Goal: Task Accomplishment & Management: Use online tool/utility

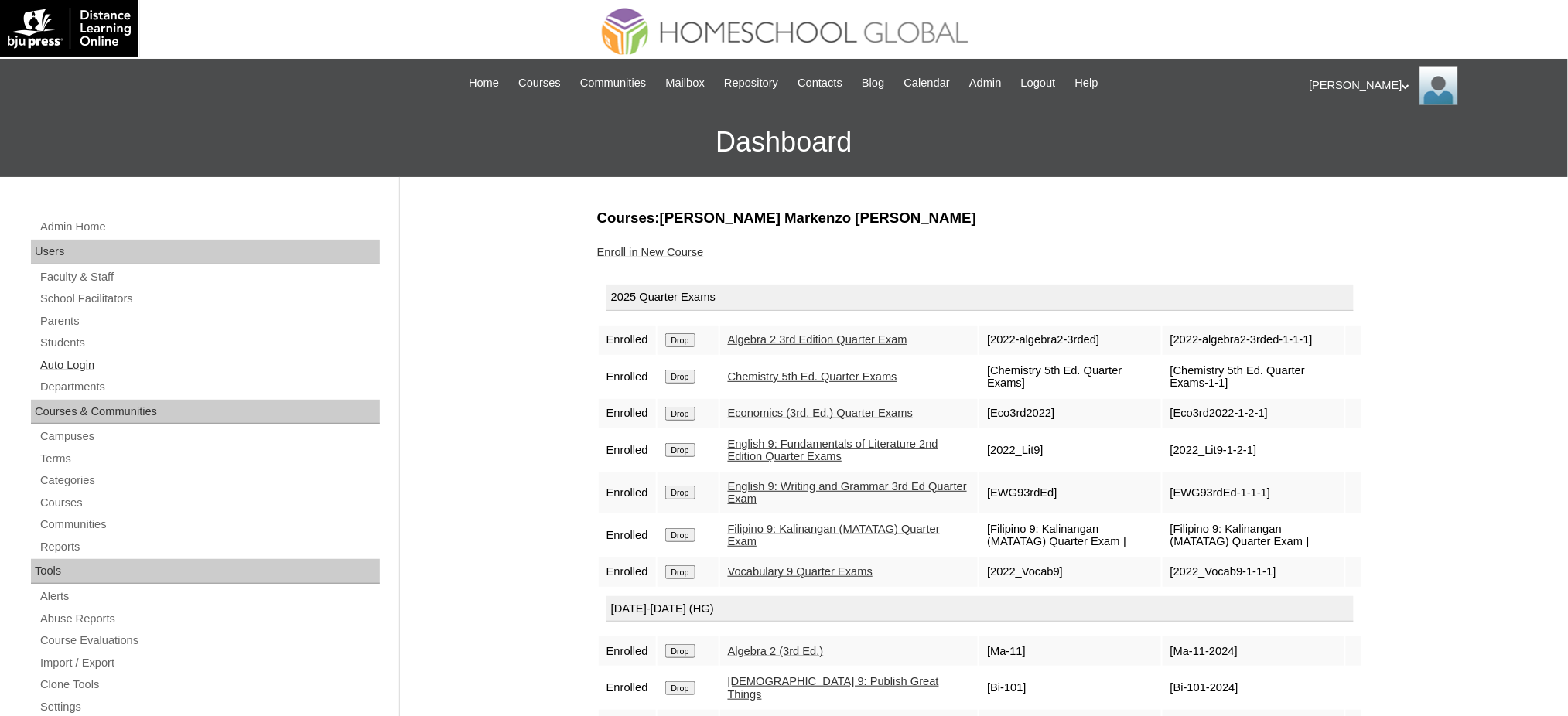
click at [59, 356] on link "Auto Login" at bounding box center [209, 365] width 341 height 19
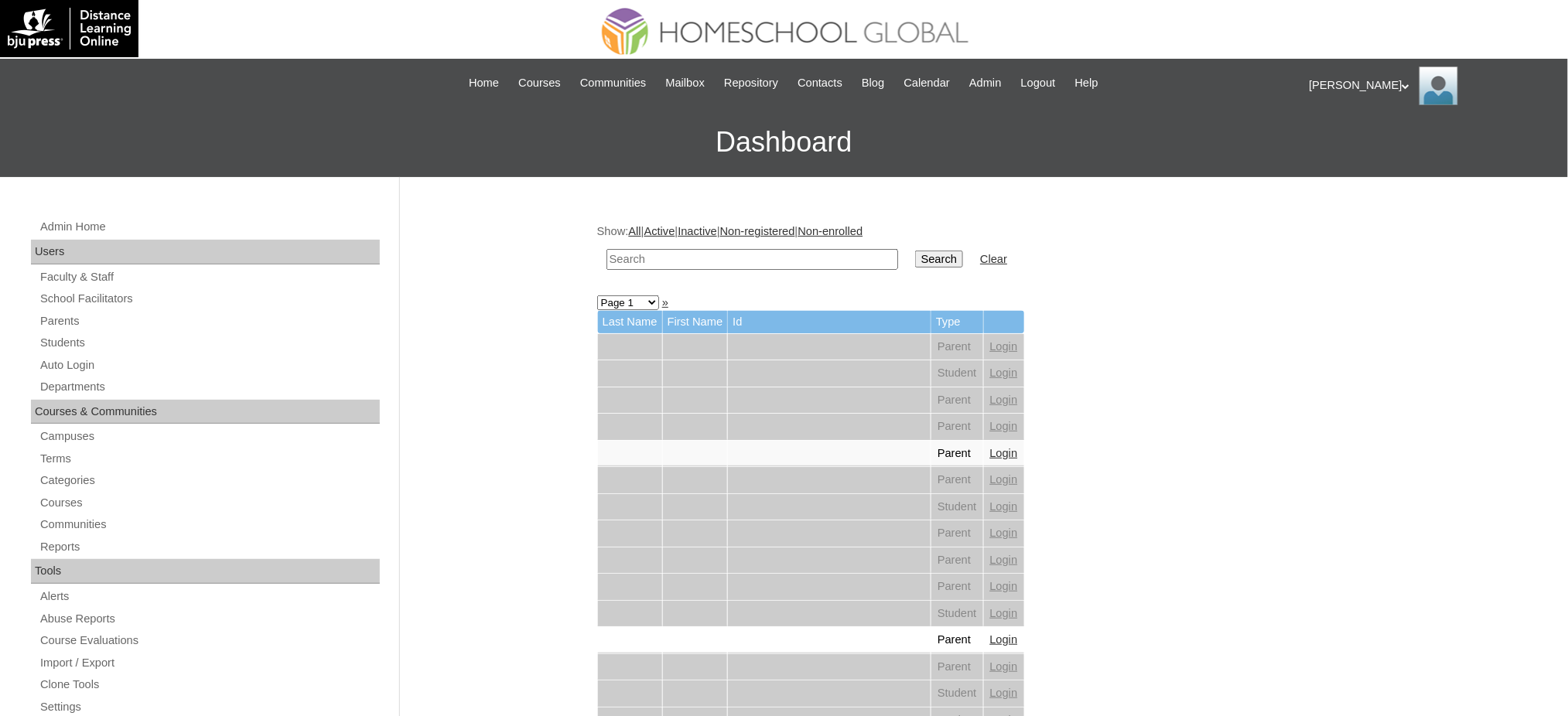
click at [703, 265] on input "text" at bounding box center [752, 260] width 291 height 21
paste input "Eshaan Yousaf"
type input "Eshaan Yousaf"
click at [915, 259] on input "Search" at bounding box center [939, 259] width 48 height 17
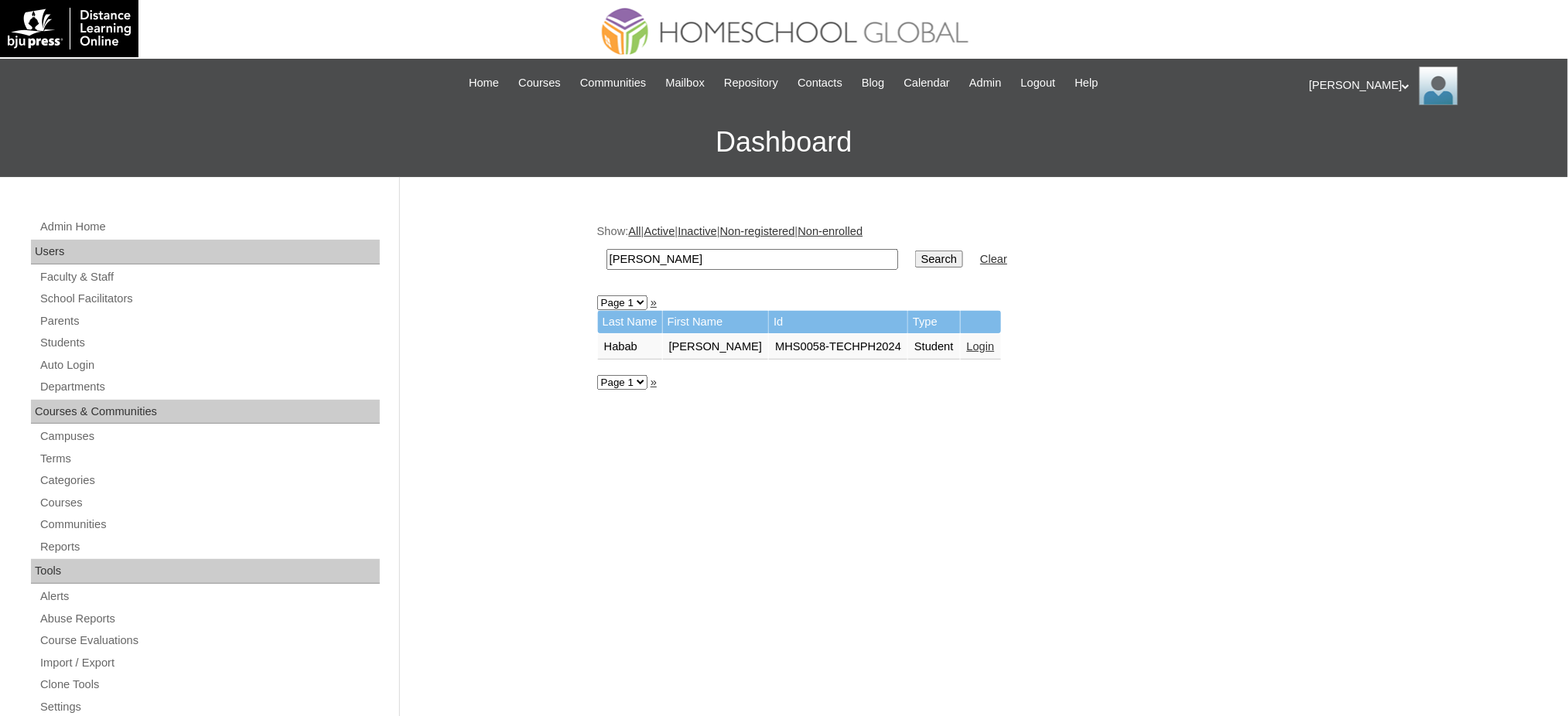
click at [967, 342] on link "Login" at bounding box center [980, 346] width 28 height 12
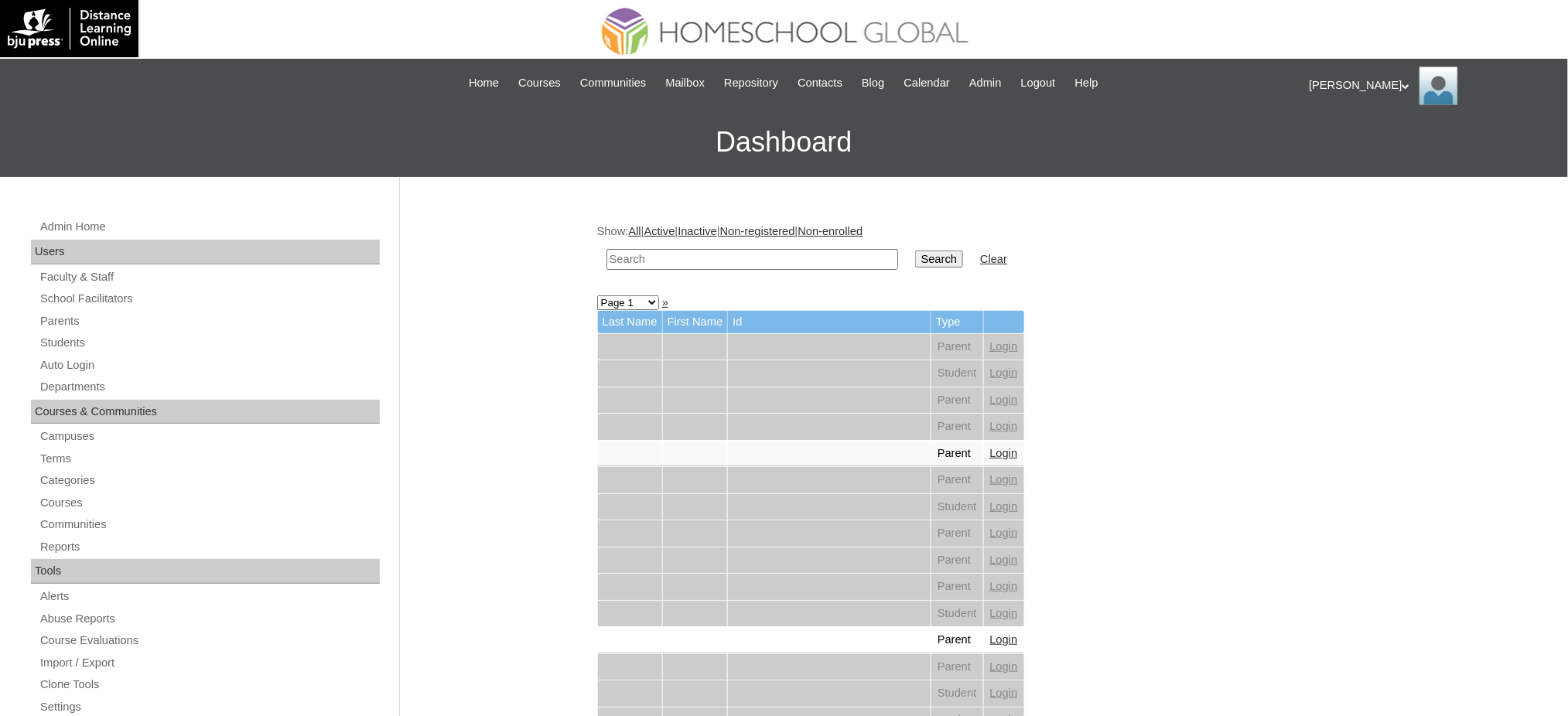
click at [674, 255] on input "text" at bounding box center [752, 260] width 291 height 21
paste input "Tyra Quinsley"
type input "Tyra Quinsley"
click at [915, 256] on input "Search" at bounding box center [939, 259] width 48 height 17
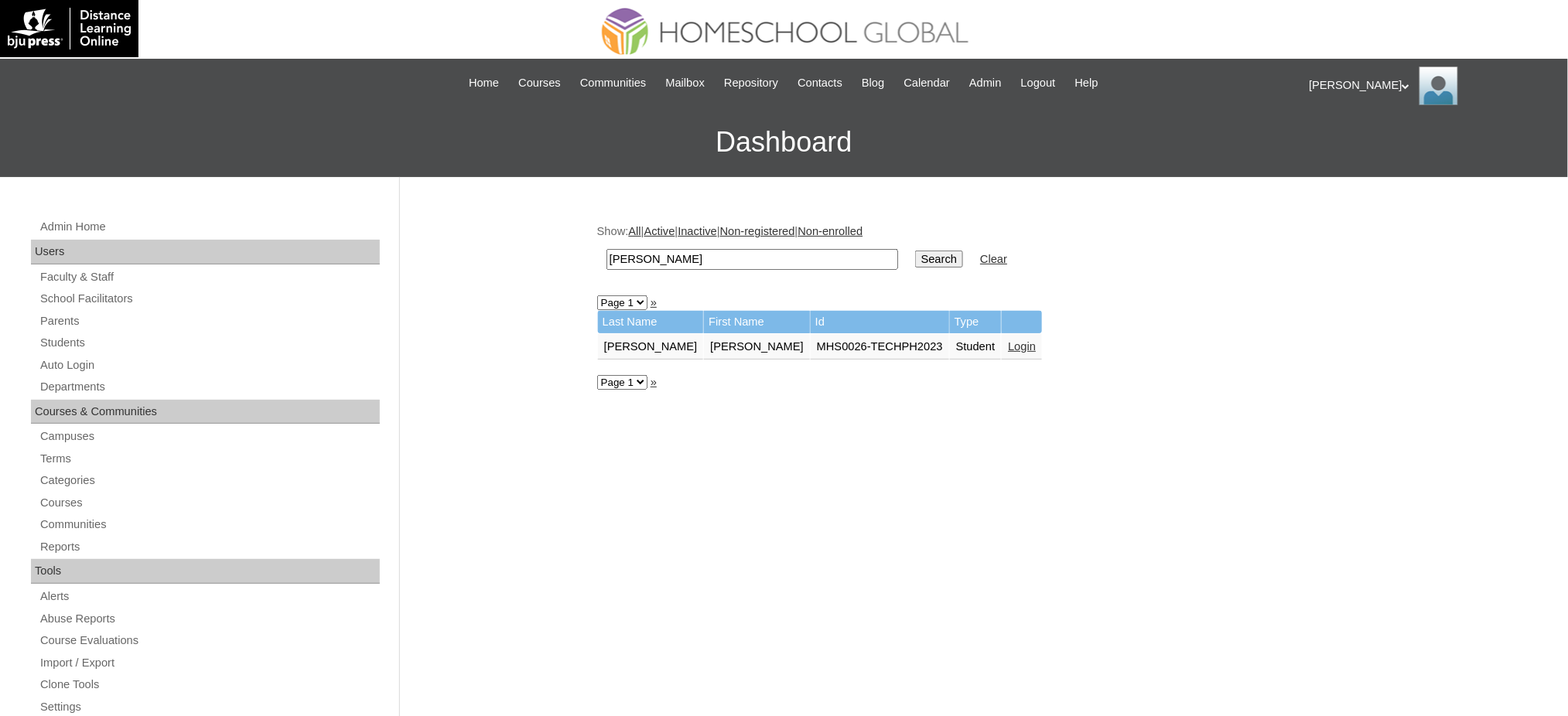
click at [1008, 341] on link "Login" at bounding box center [1021, 346] width 28 height 12
click at [1008, 340] on link "Login" at bounding box center [1021, 346] width 28 height 12
click at [1008, 345] on link "Login" at bounding box center [1021, 346] width 28 height 12
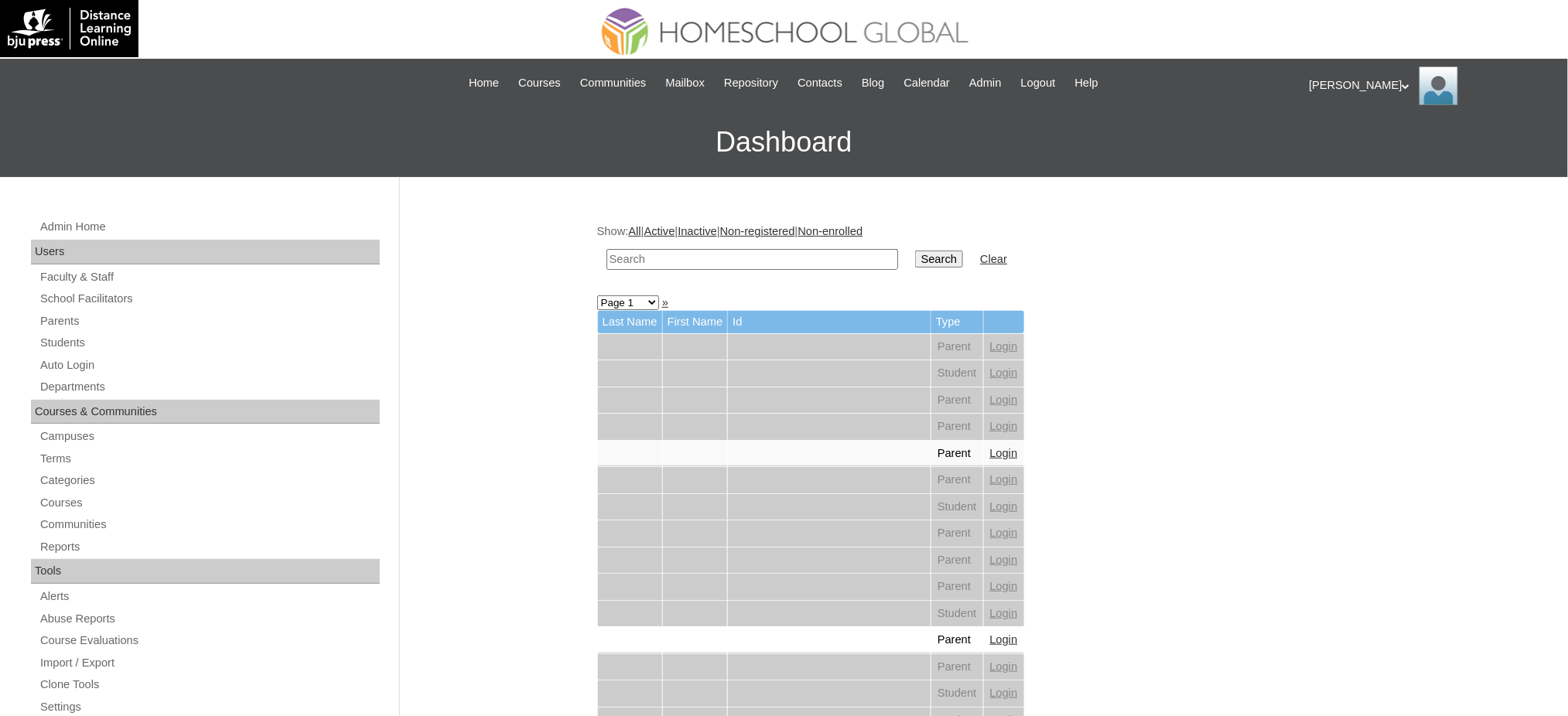
click at [829, 252] on input "text" at bounding box center [752, 260] width 291 height 21
paste input "Angping"
type input "Angping"
click at [915, 254] on input "Search" at bounding box center [939, 259] width 48 height 17
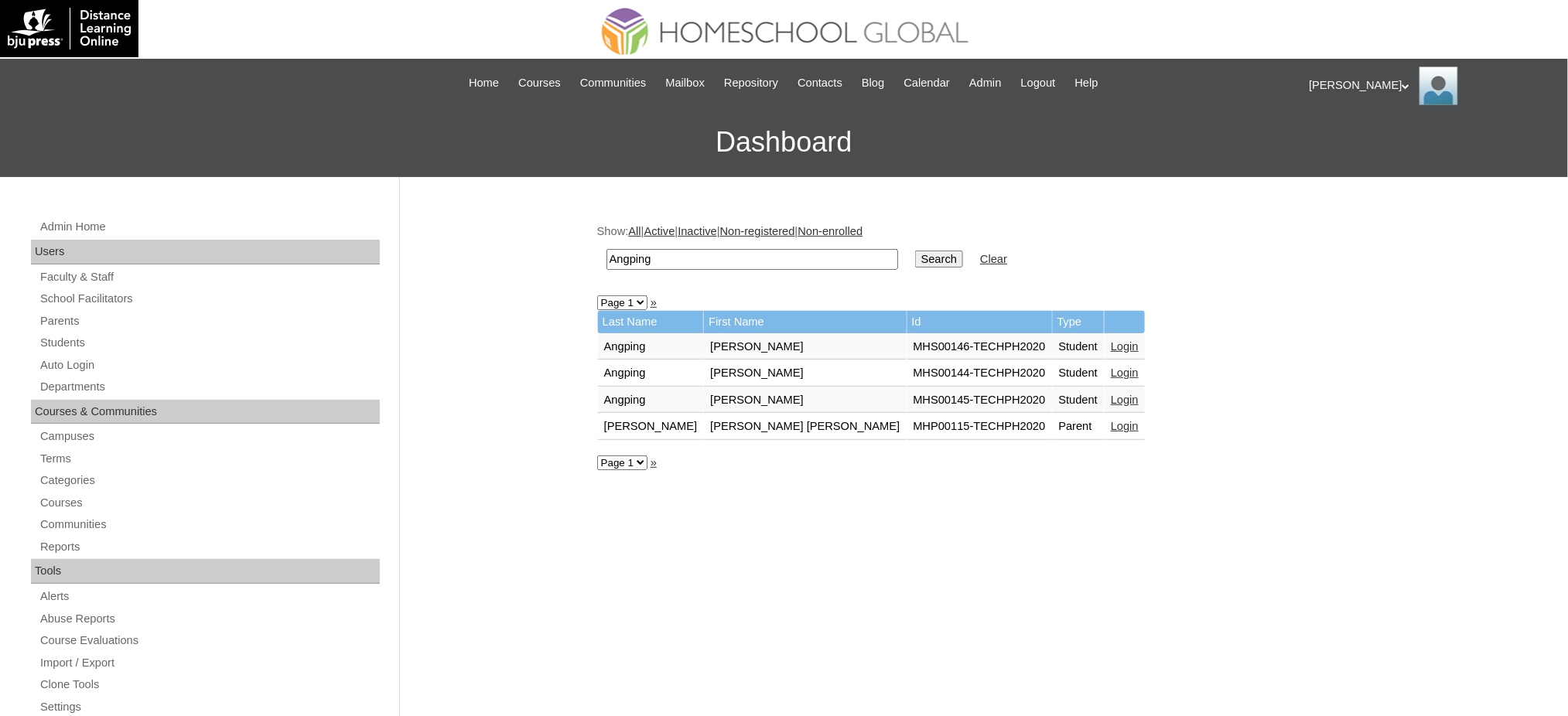
click at [1110, 395] on link "Login" at bounding box center [1124, 399] width 28 height 12
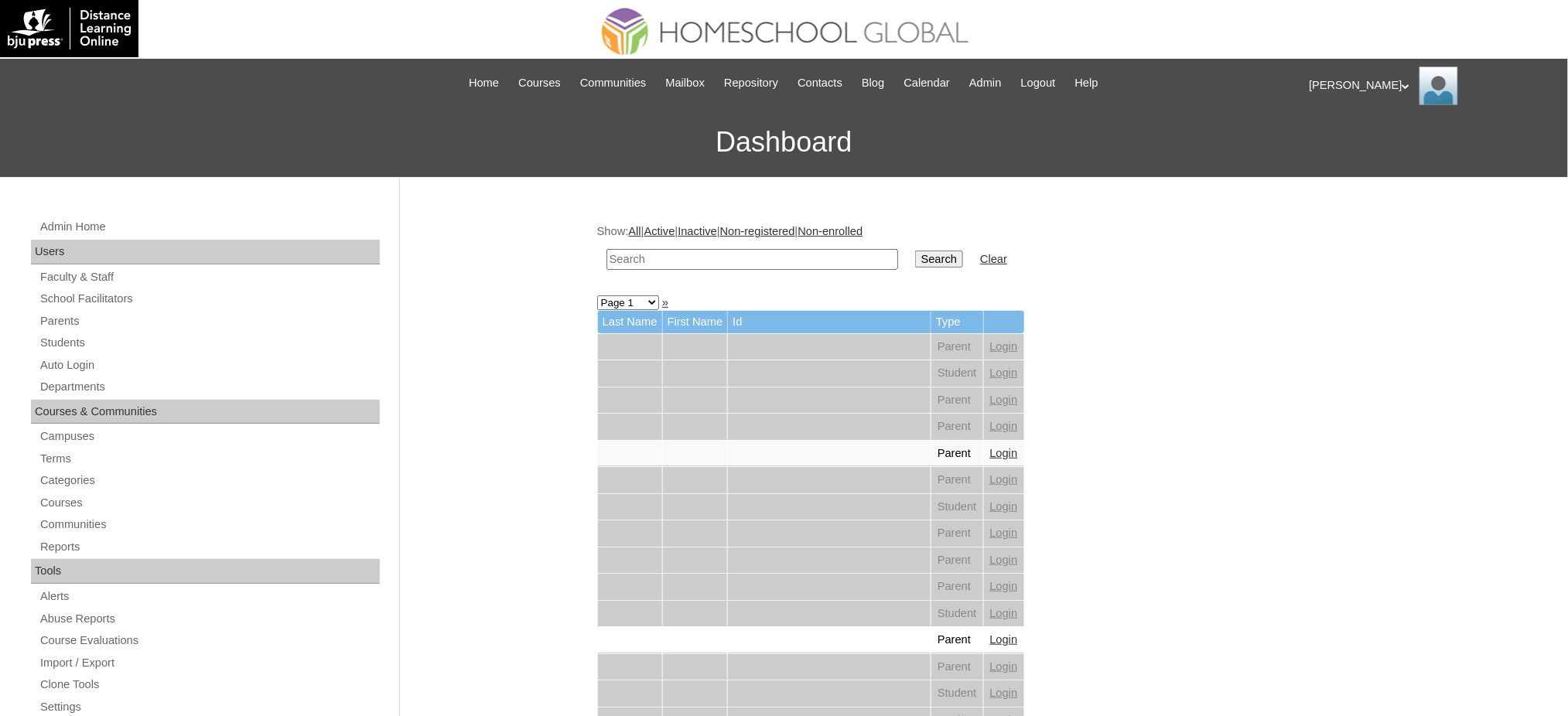
click at [750, 260] on input "text" at bounding box center [752, 260] width 291 height 21
paste input "Consing"
type input "Consing"
click at [915, 255] on input "Search" at bounding box center [939, 259] width 48 height 17
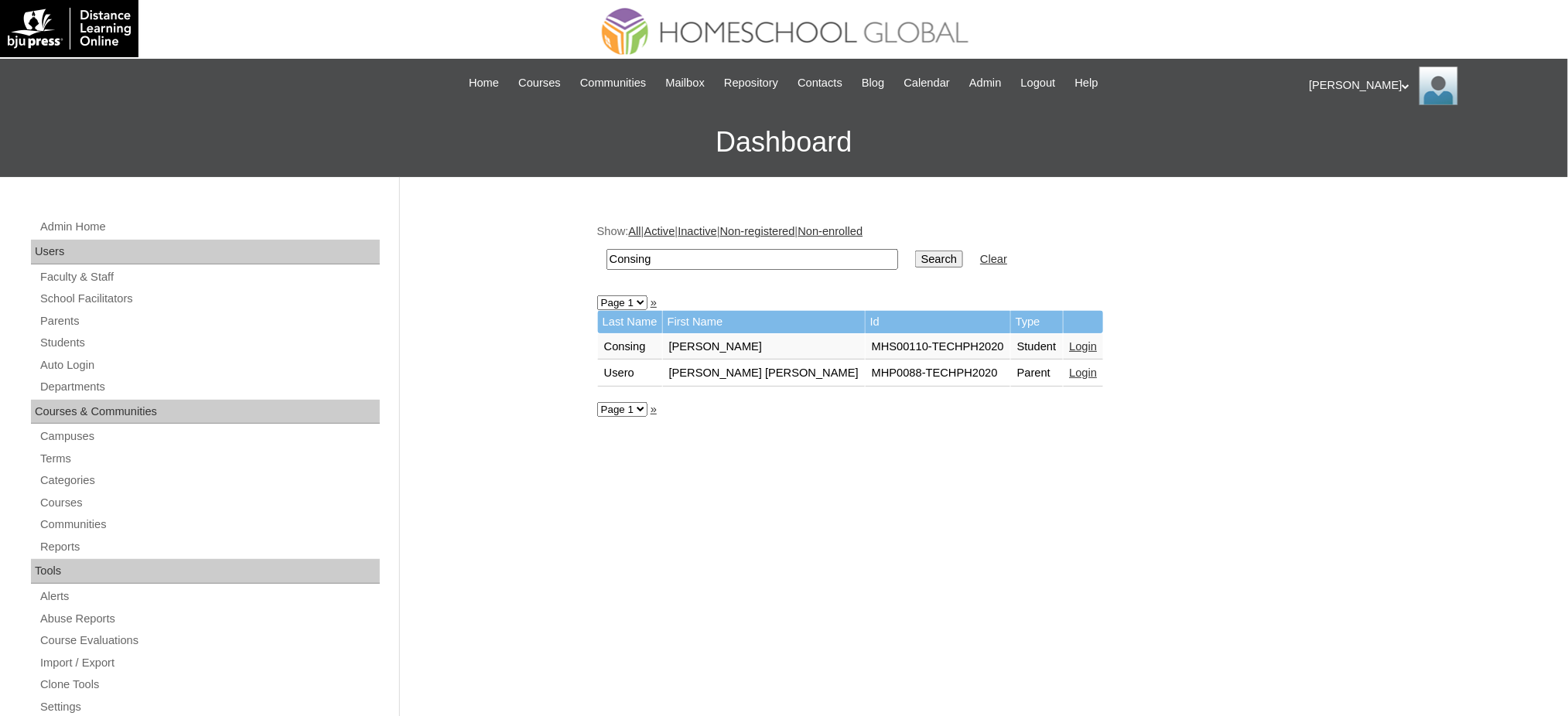
click at [1069, 340] on link "Login" at bounding box center [1083, 346] width 28 height 12
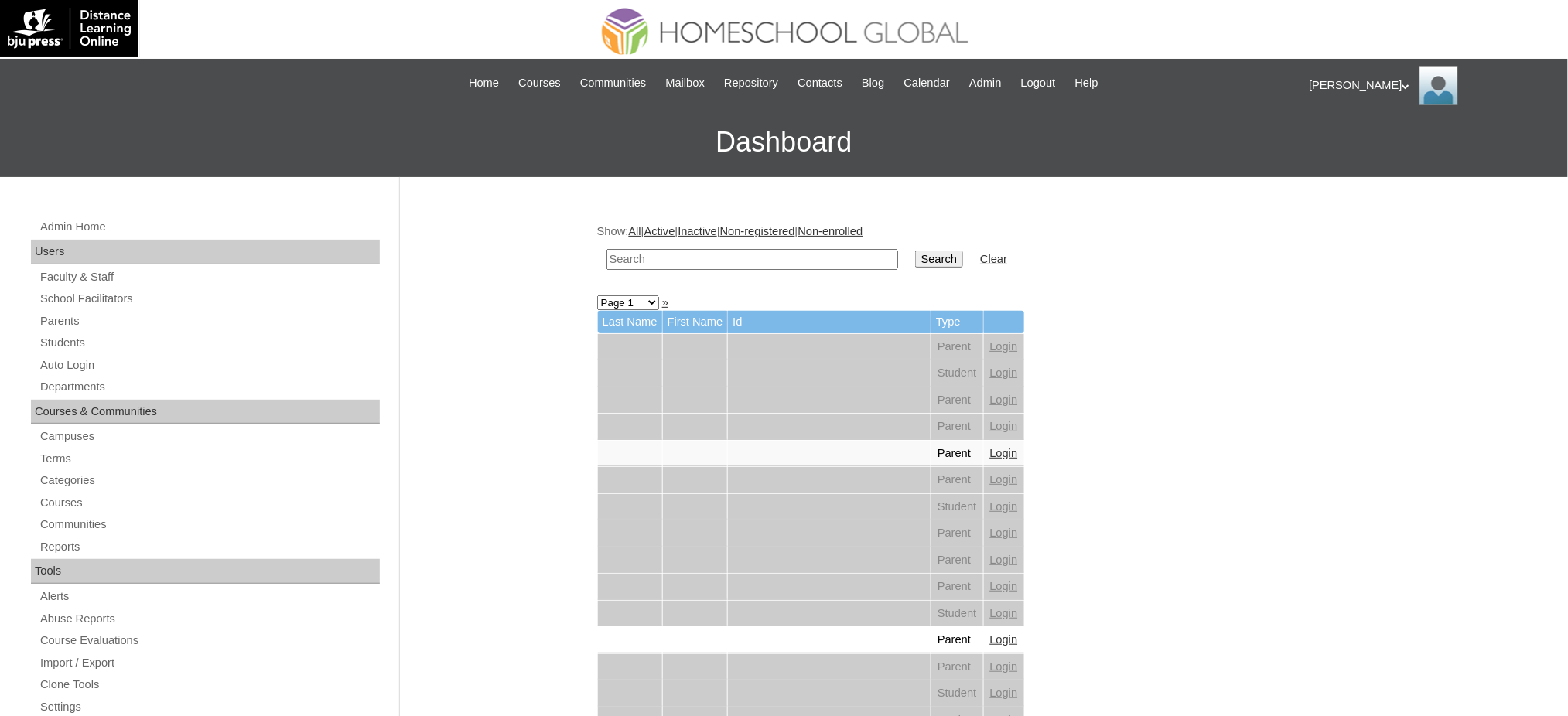
click at [809, 265] on input "text" at bounding box center [752, 260] width 291 height 21
paste input "Cheska Zylin"
type input "Cheska Zylin"
click at [915, 261] on input "Search" at bounding box center [939, 259] width 48 height 17
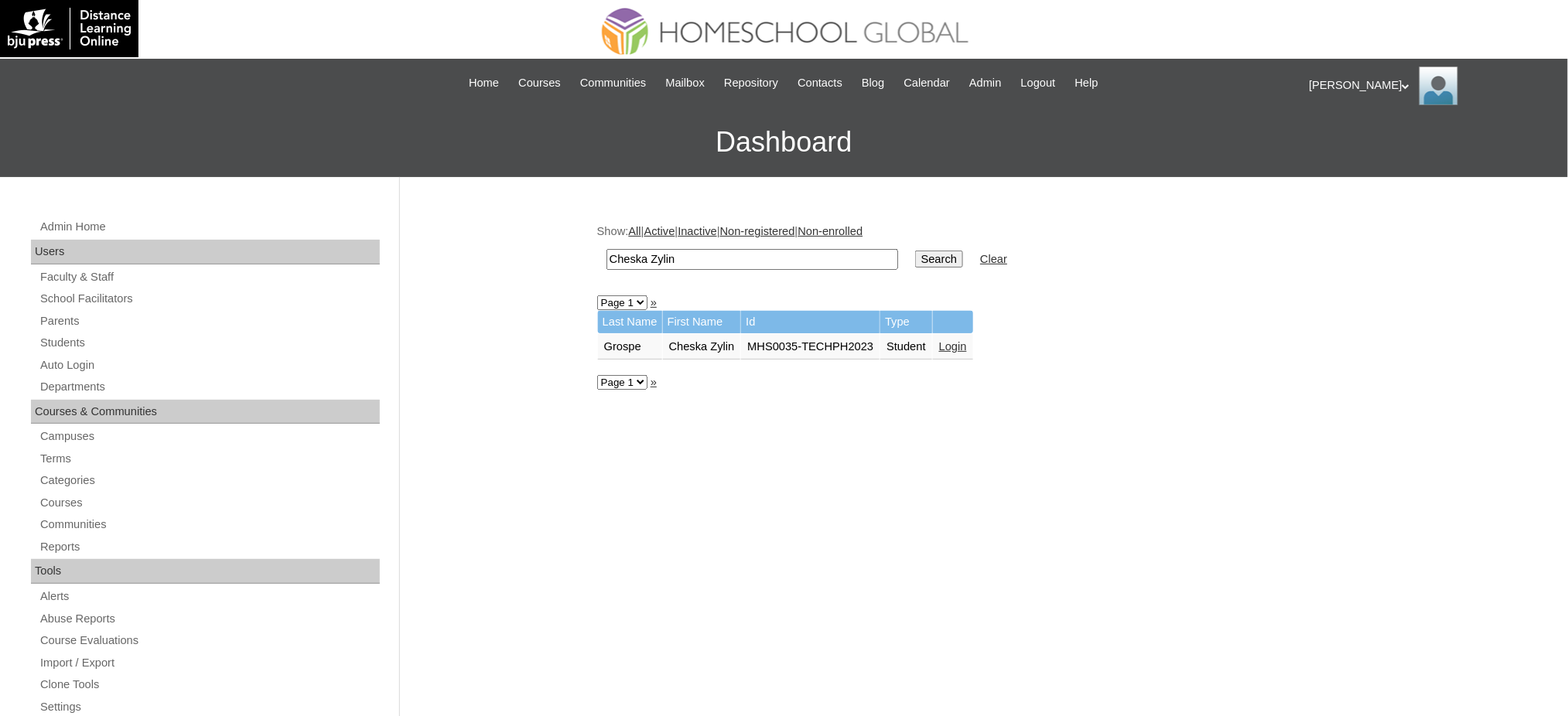
click at [947, 343] on link "Login" at bounding box center [952, 346] width 28 height 12
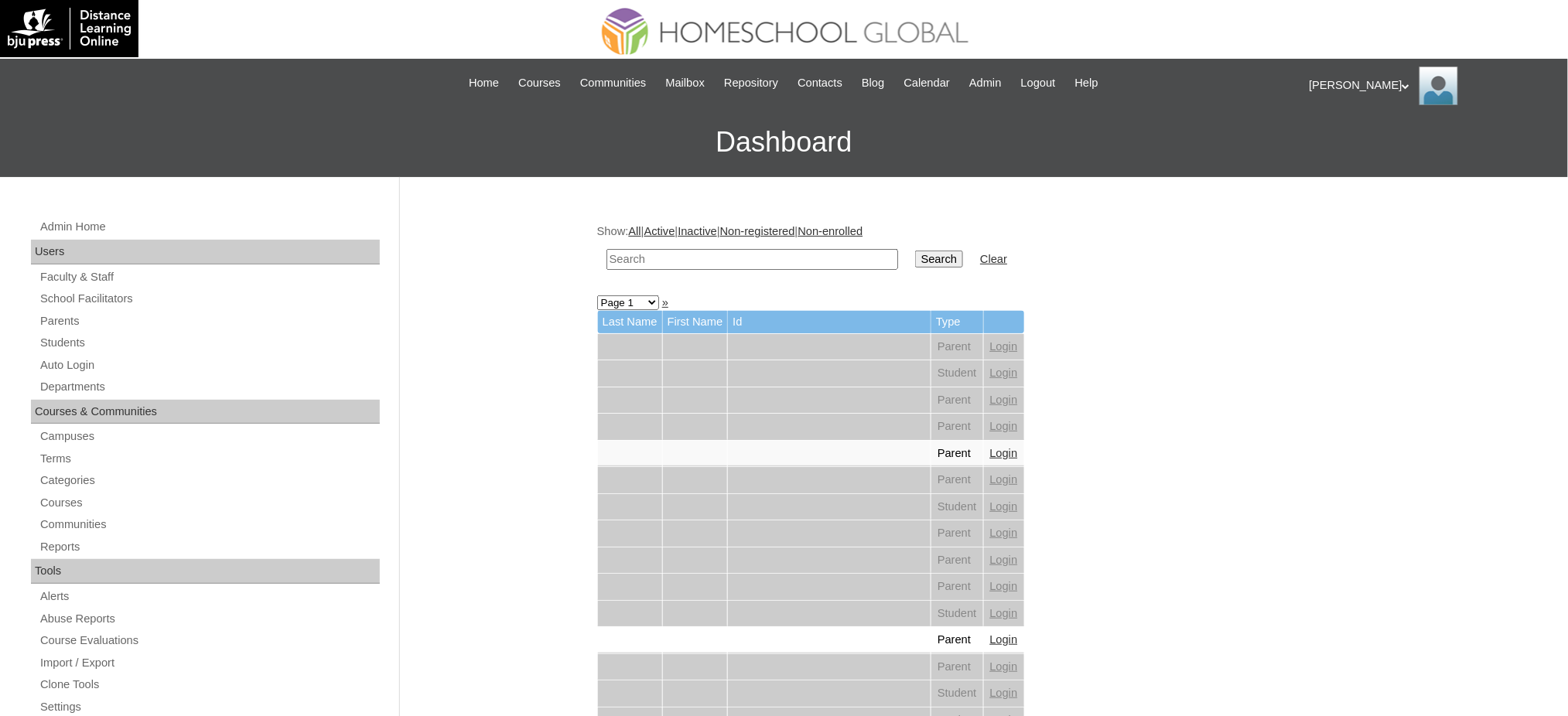
click at [745, 254] on input "text" at bounding box center [752, 260] width 291 height 21
paste input "Linnaeus"
type input "Linnaeus"
click at [915, 254] on input "Search" at bounding box center [939, 259] width 48 height 17
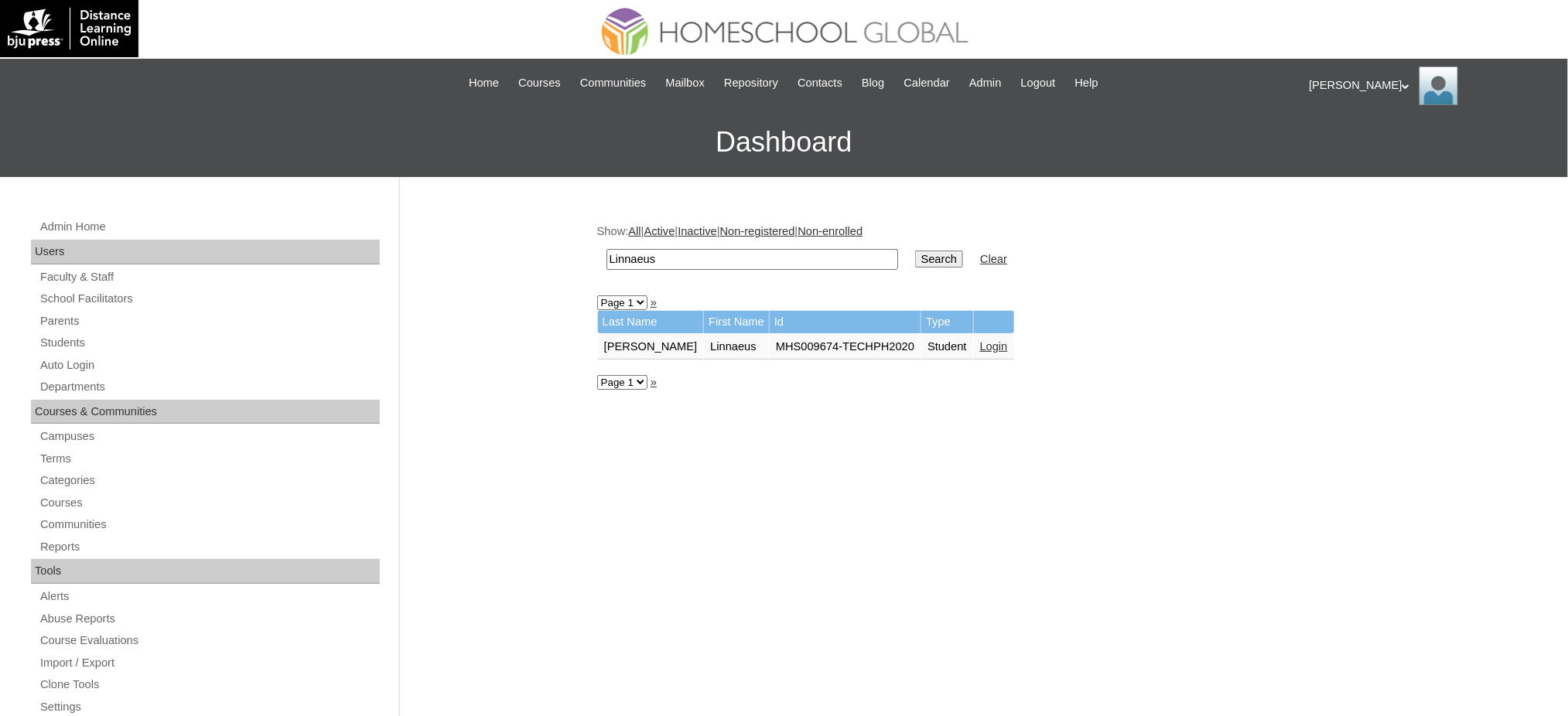
click at [980, 340] on link "Login" at bounding box center [993, 346] width 28 height 12
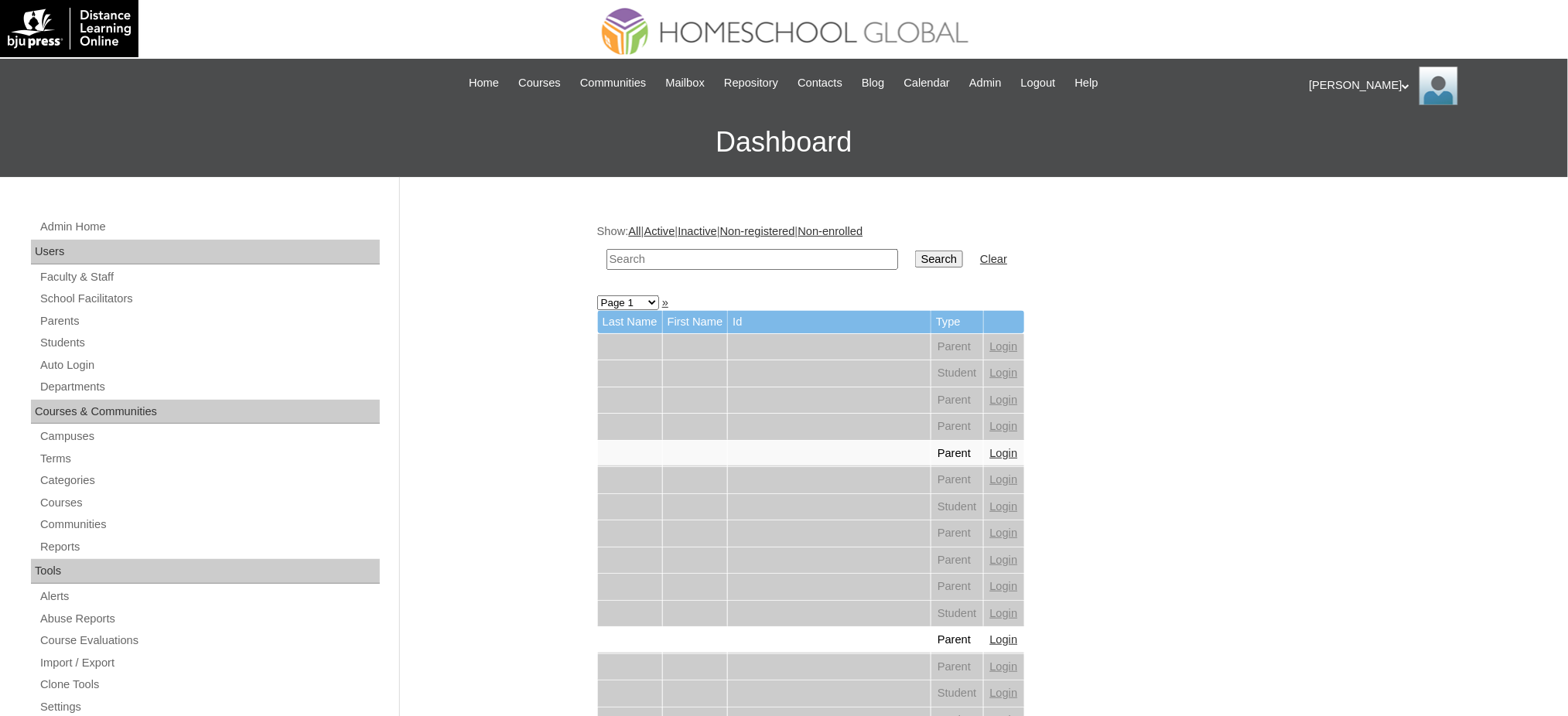
click at [722, 256] on input "text" at bounding box center [752, 260] width 291 height 21
paste input "[PERSON_NAME]"
type input "[PERSON_NAME]"
click at [915, 250] on input "Search" at bounding box center [939, 259] width 48 height 17
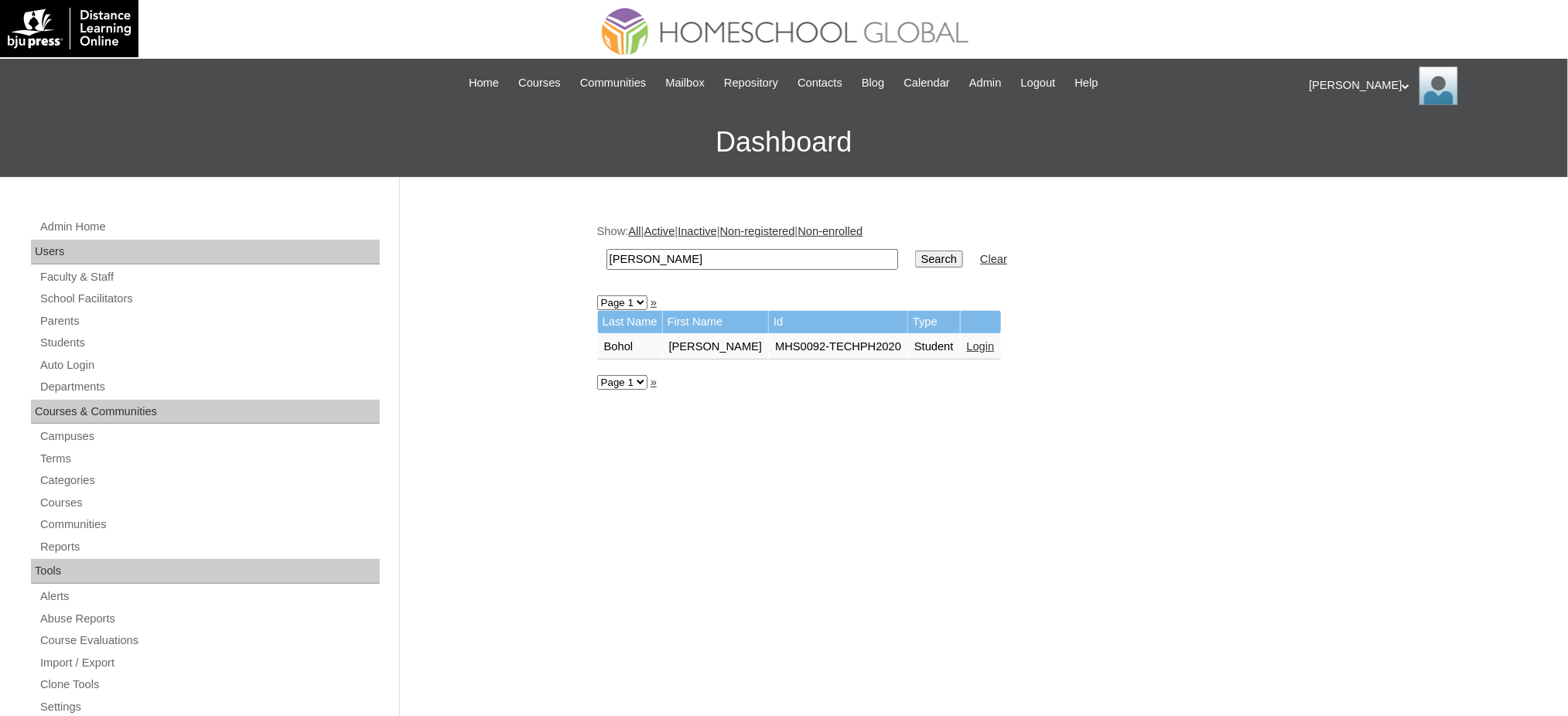
click at [977, 340] on link "Login" at bounding box center [980, 346] width 28 height 12
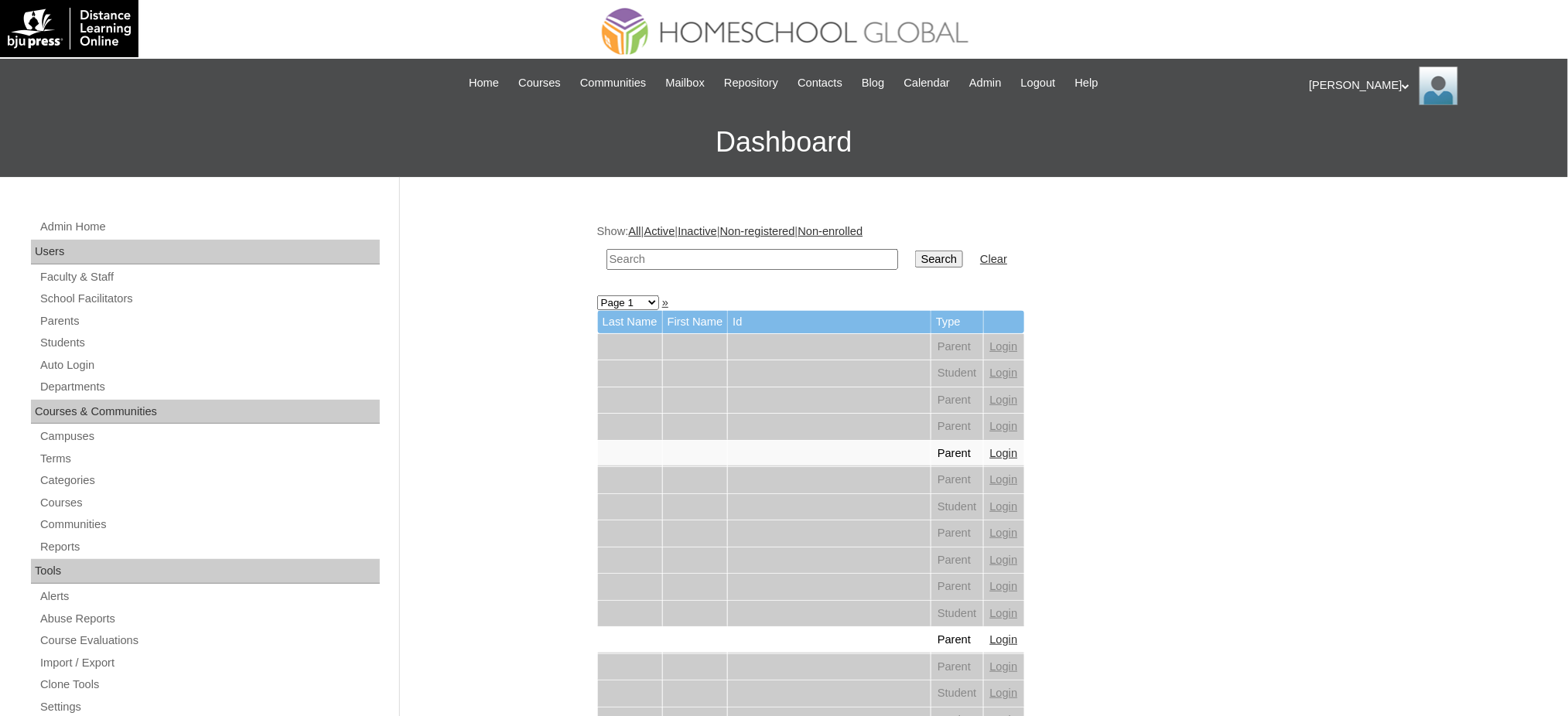
click at [732, 266] on td at bounding box center [752, 260] width 307 height 36
click at [732, 257] on input "text" at bounding box center [752, 260] width 291 height 21
paste input "Athena Lorraine"
type input "Athena Lorraine"
drag, startPoint x: 886, startPoint y: 256, endPoint x: 600, endPoint y: 12, distance: 375.9
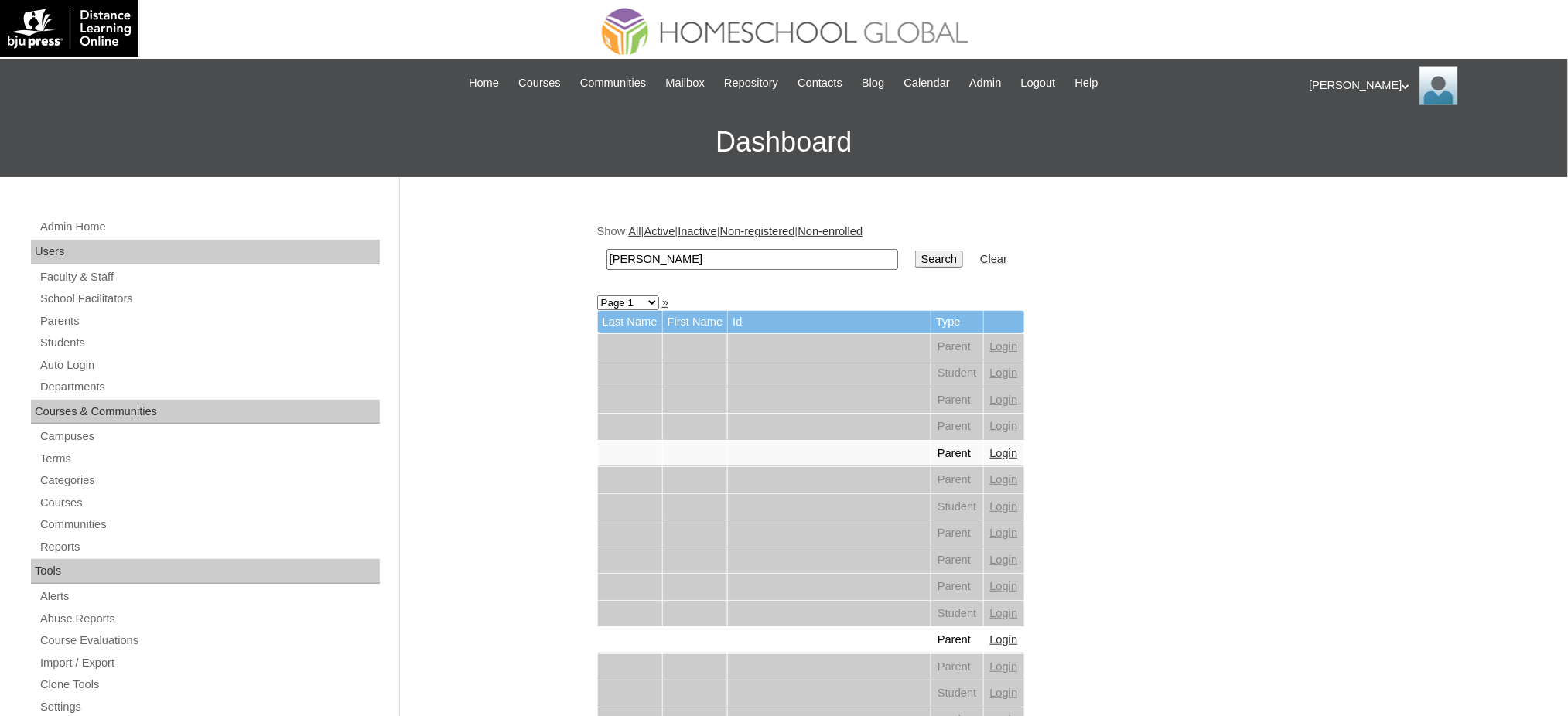
click at [915, 256] on input "Search" at bounding box center [939, 259] width 48 height 17
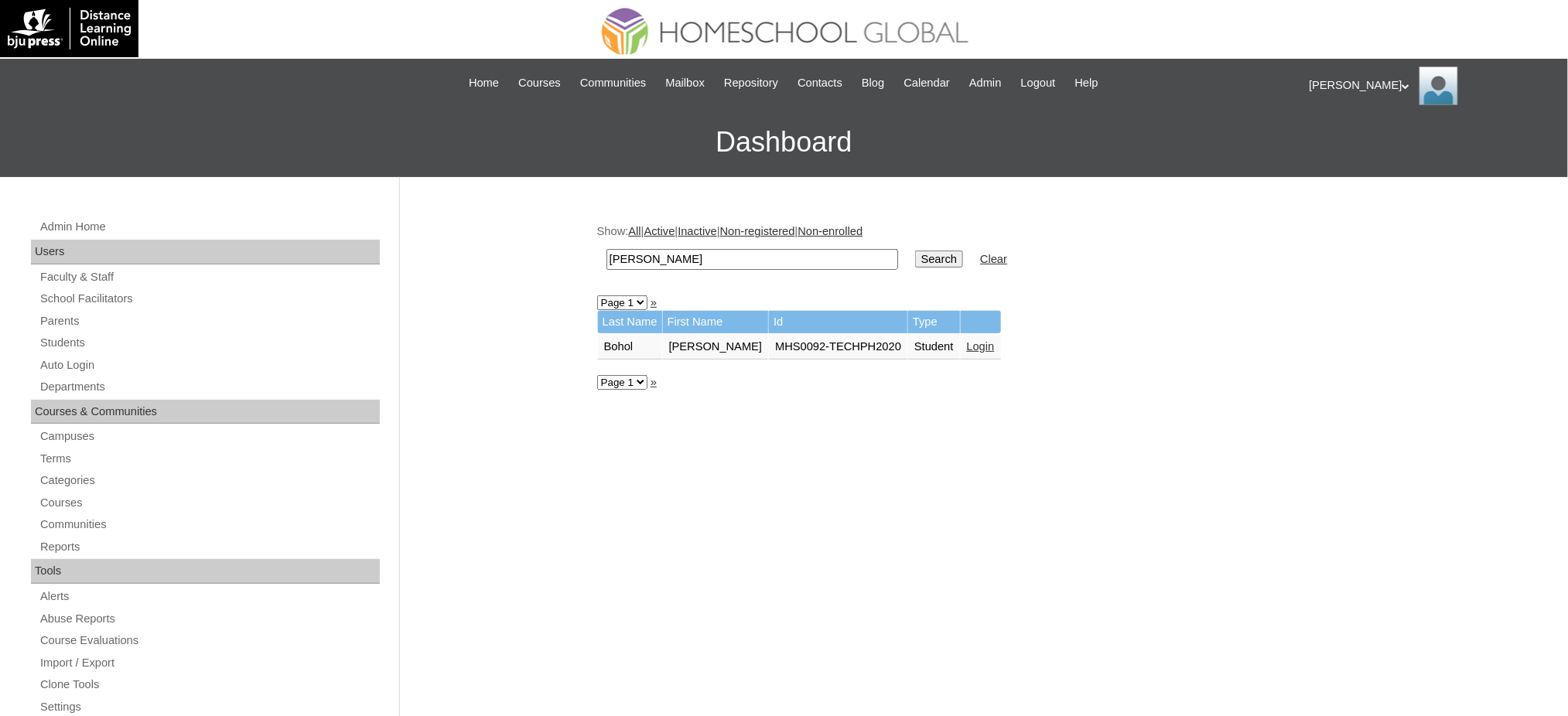
click at [736, 259] on input "[PERSON_NAME]" at bounding box center [752, 260] width 291 height 21
click at [736, 259] on input "Athena Lorraine" at bounding box center [752, 260] width 291 height 21
paste input "Toni Ac"
type input "Toni Ace"
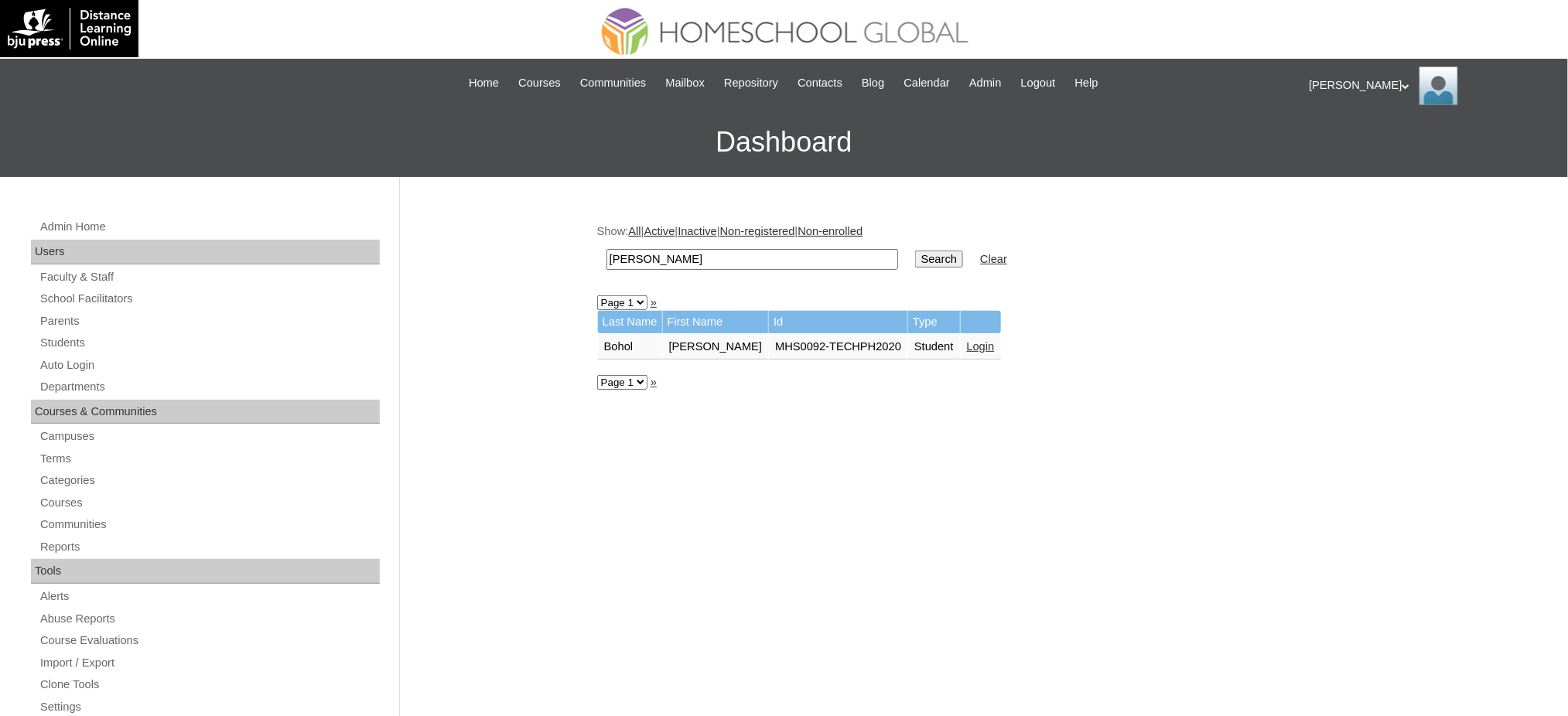
click at [915, 253] on input "Search" at bounding box center [939, 259] width 48 height 17
click at [967, 340] on link "Login" at bounding box center [980, 346] width 28 height 12
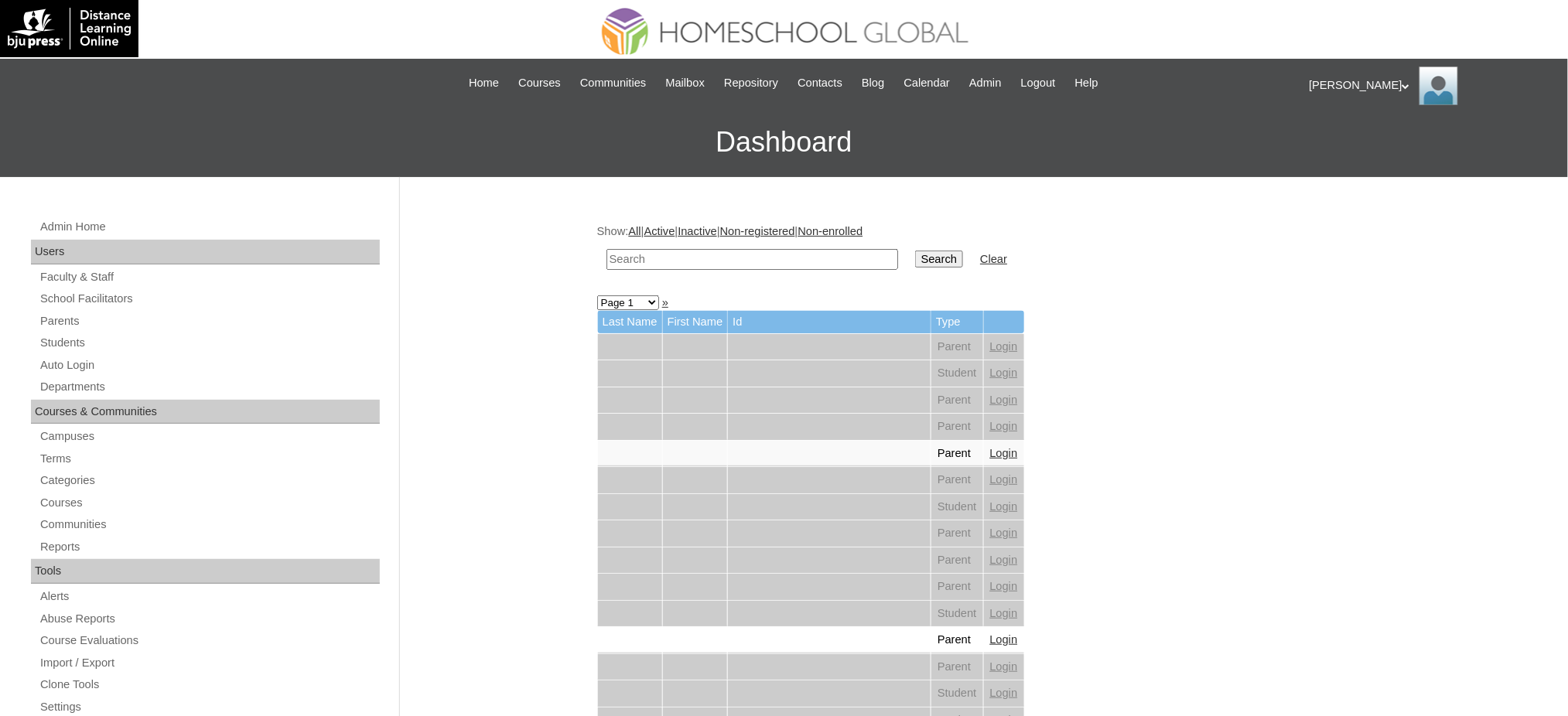
click at [816, 261] on input "text" at bounding box center [752, 260] width 291 height 21
paste input "[PERSON_NAME]"
type input "[PERSON_NAME]"
click at [915, 254] on input "Search" at bounding box center [939, 259] width 48 height 17
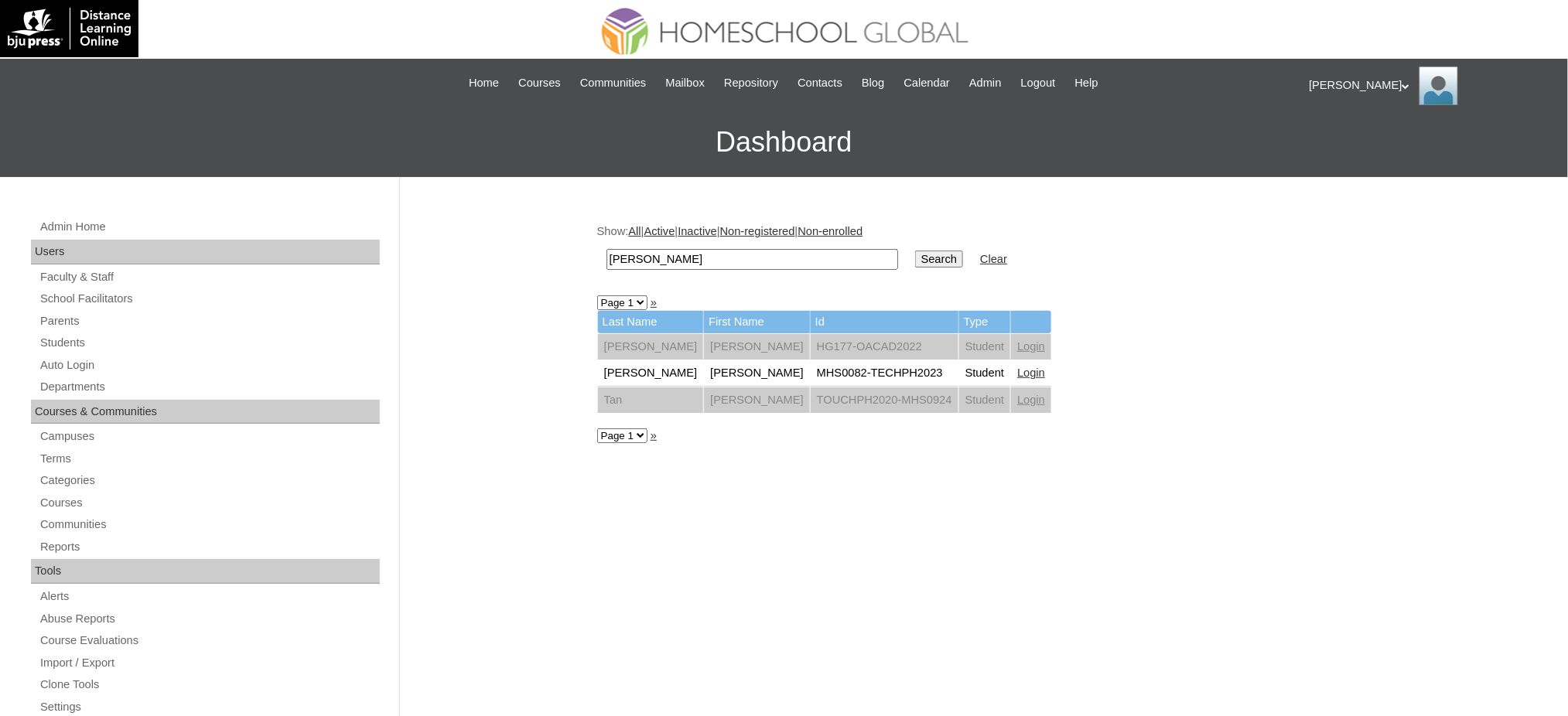
click at [1017, 367] on link "Login" at bounding box center [1030, 372] width 28 height 12
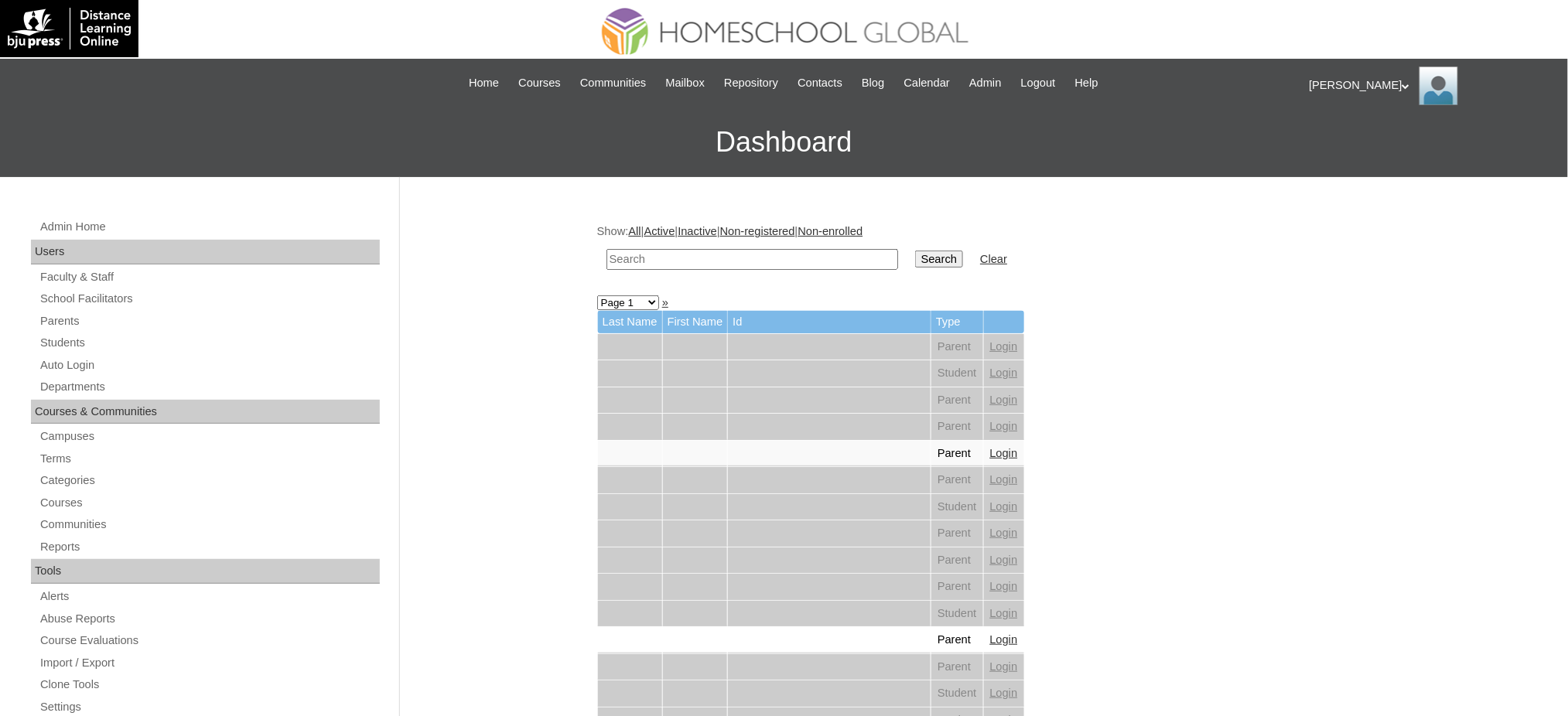
click at [793, 260] on input "text" at bounding box center [752, 260] width 291 height 21
paste input "Zoe Ricci"
type input "Zoe Ricci"
click at [915, 261] on input "Search" at bounding box center [939, 259] width 48 height 17
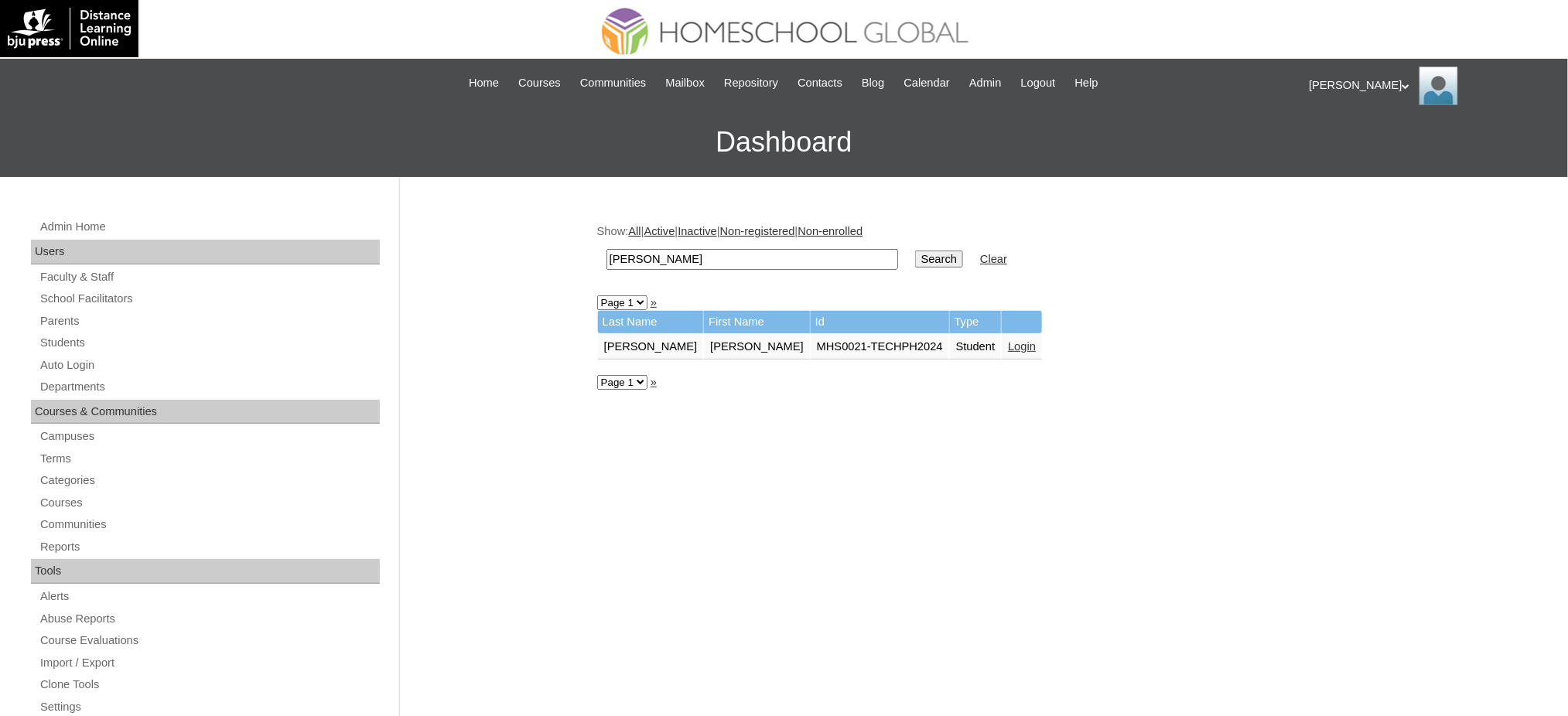
click at [1008, 343] on link "Login" at bounding box center [1021, 346] width 28 height 12
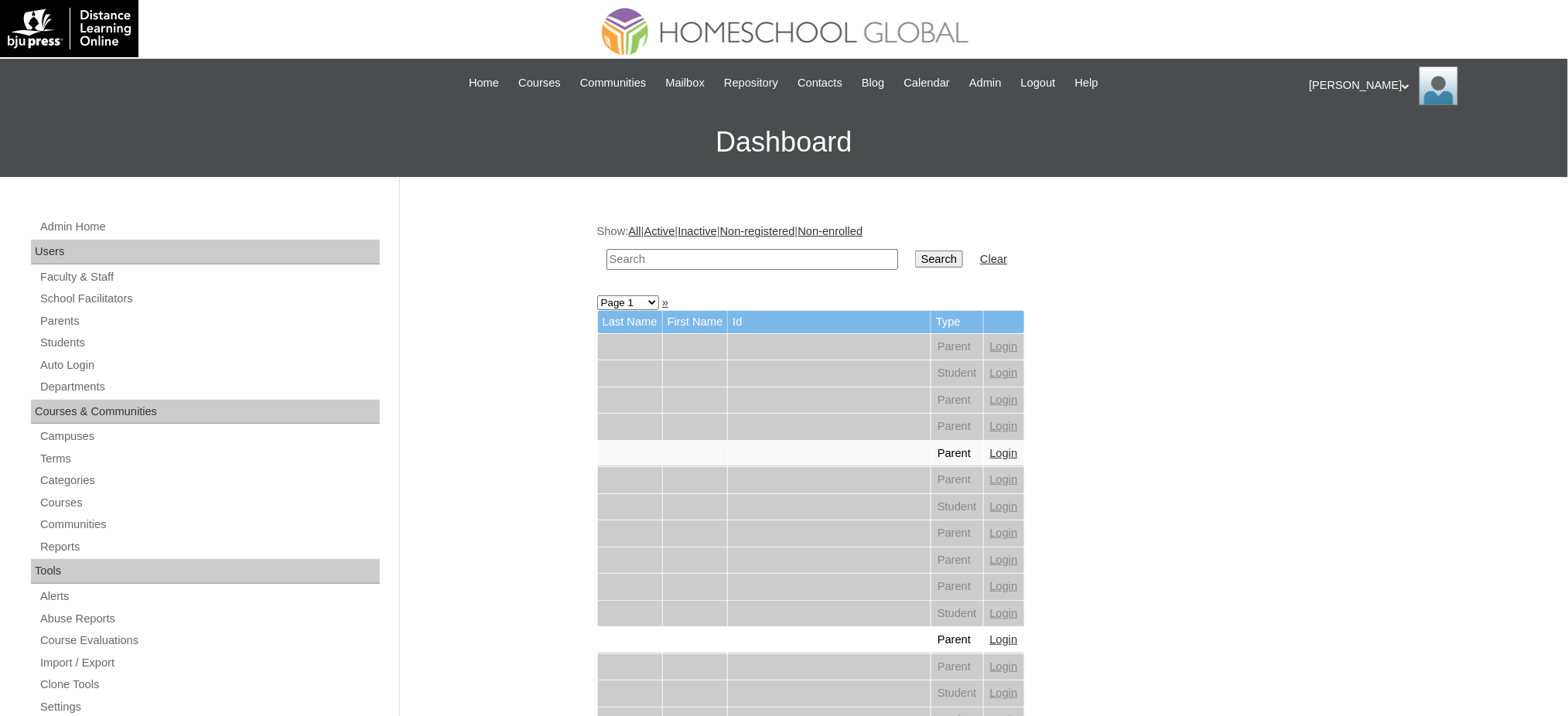
click at [758, 266] on input "text" at bounding box center [752, 260] width 291 height 21
paste input "[PERSON_NAME]"
type input "[PERSON_NAME]"
click at [915, 261] on input "Search" at bounding box center [939, 259] width 48 height 17
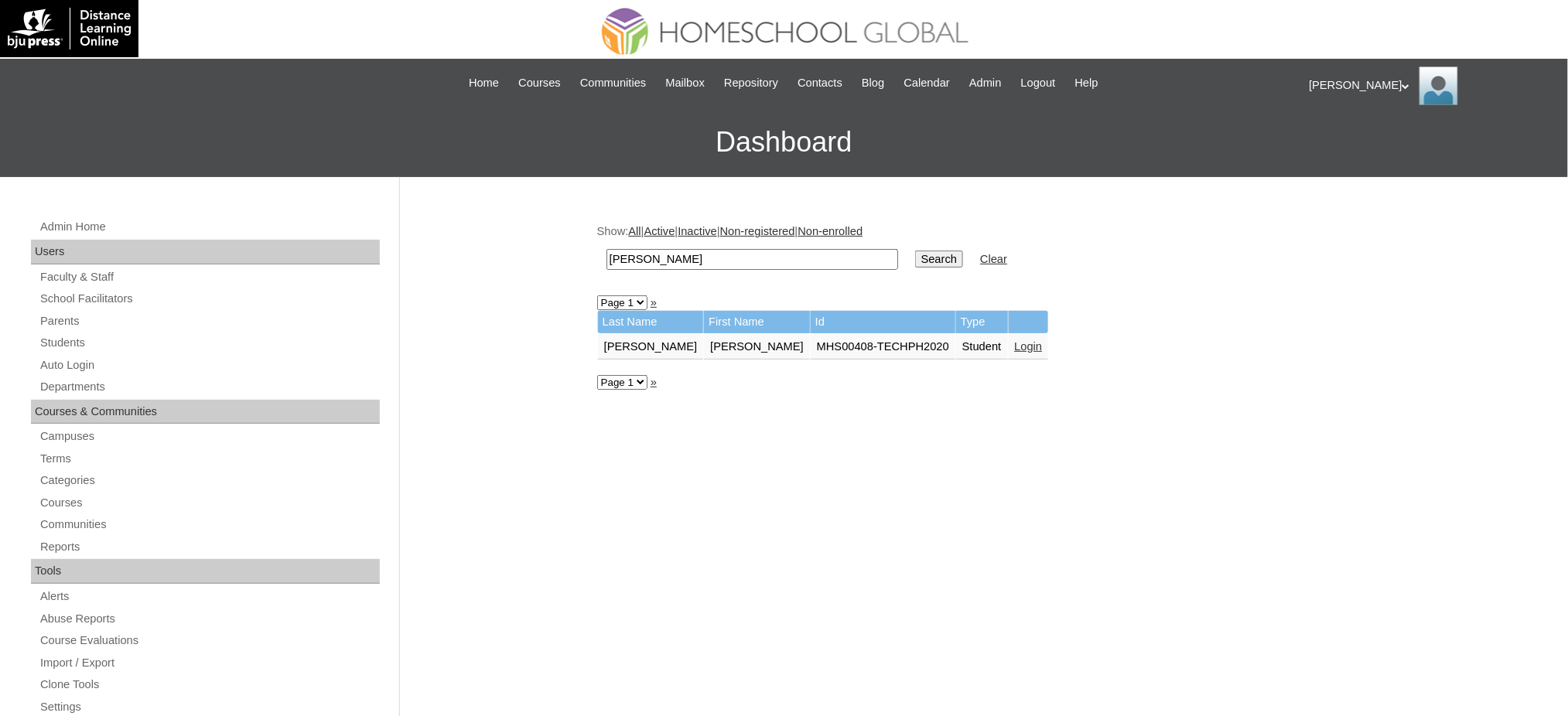
click at [1014, 340] on link "Login" at bounding box center [1028, 346] width 28 height 12
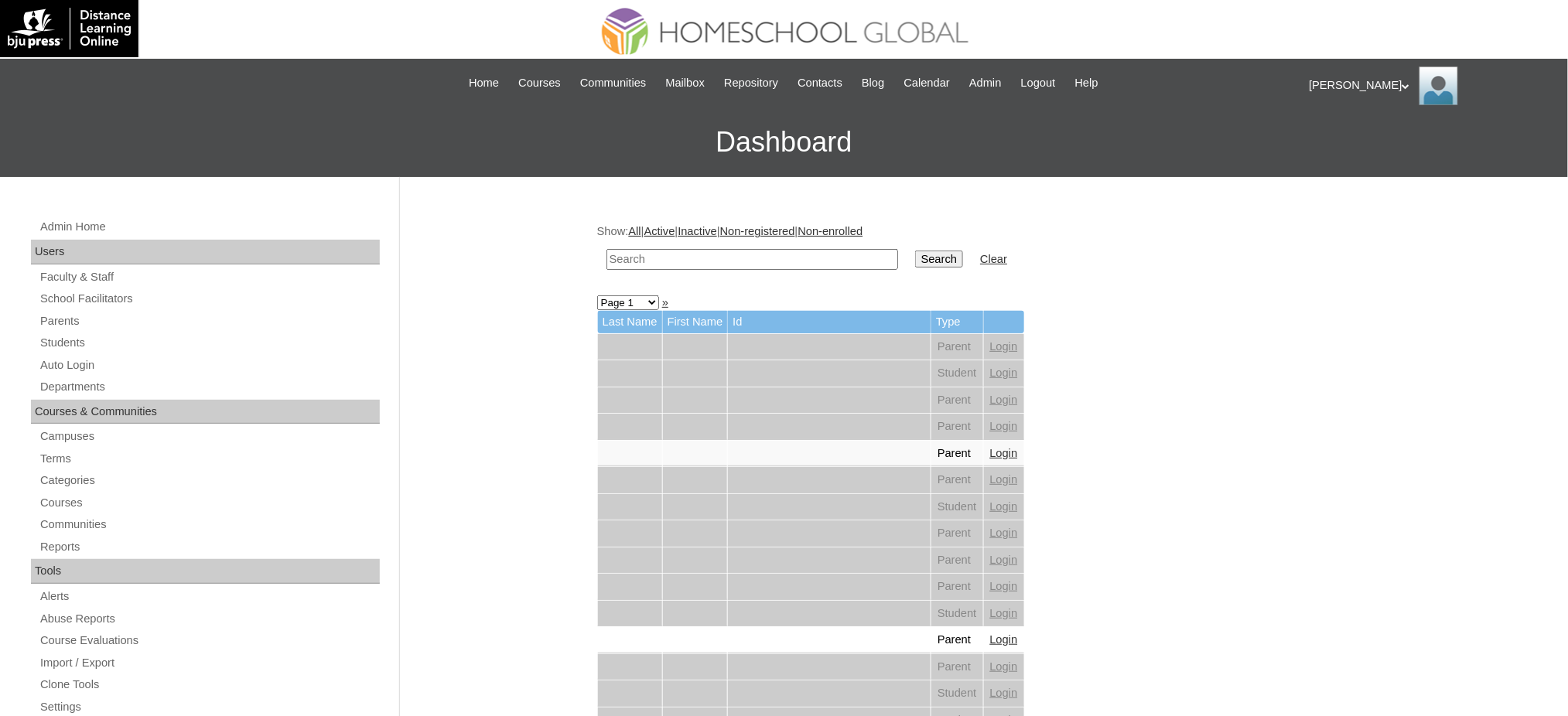
click at [715, 262] on input "text" at bounding box center [752, 260] width 291 height 21
paste input "Gacad"
type input "Gacad"
click at [915, 256] on input "Search" at bounding box center [939, 259] width 48 height 17
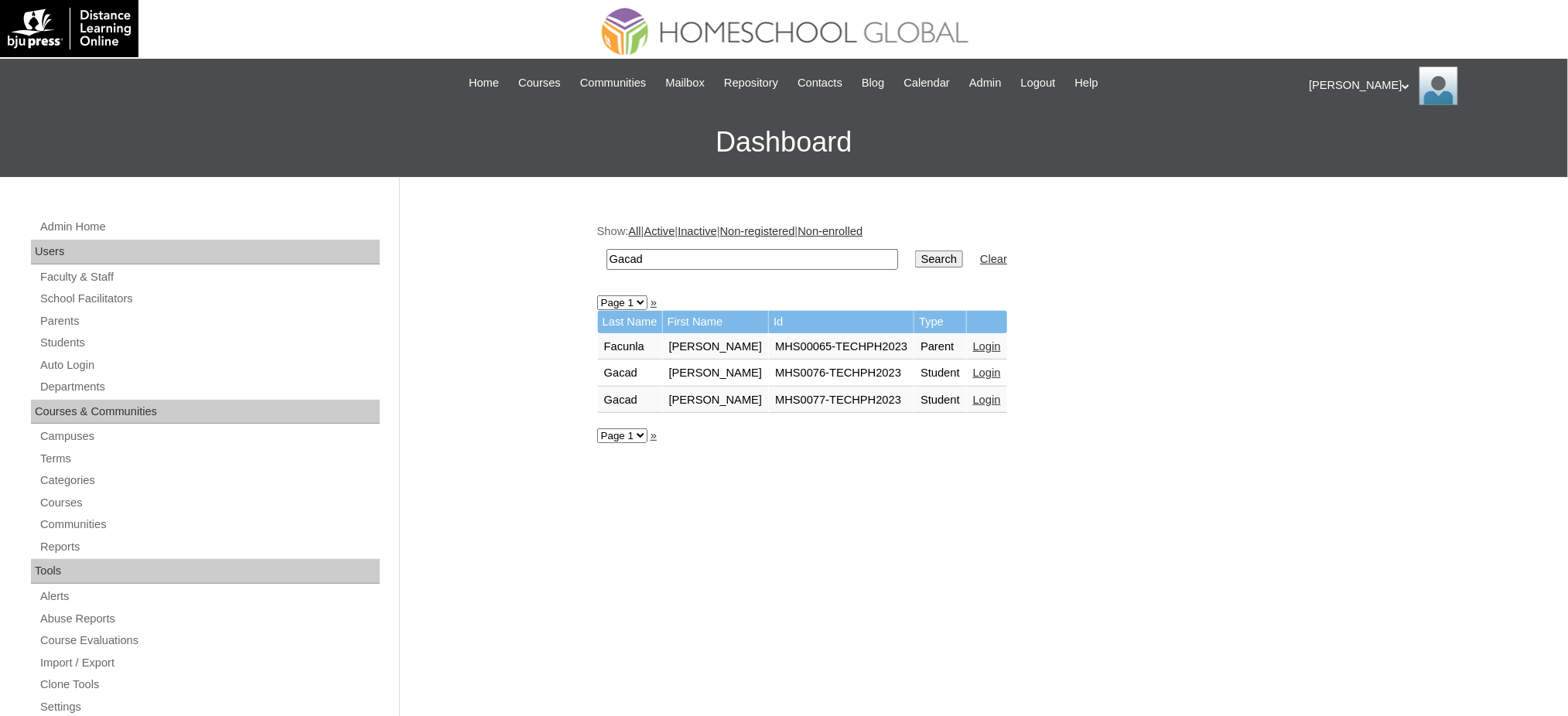
click at [972, 397] on link "Login" at bounding box center [986, 399] width 28 height 12
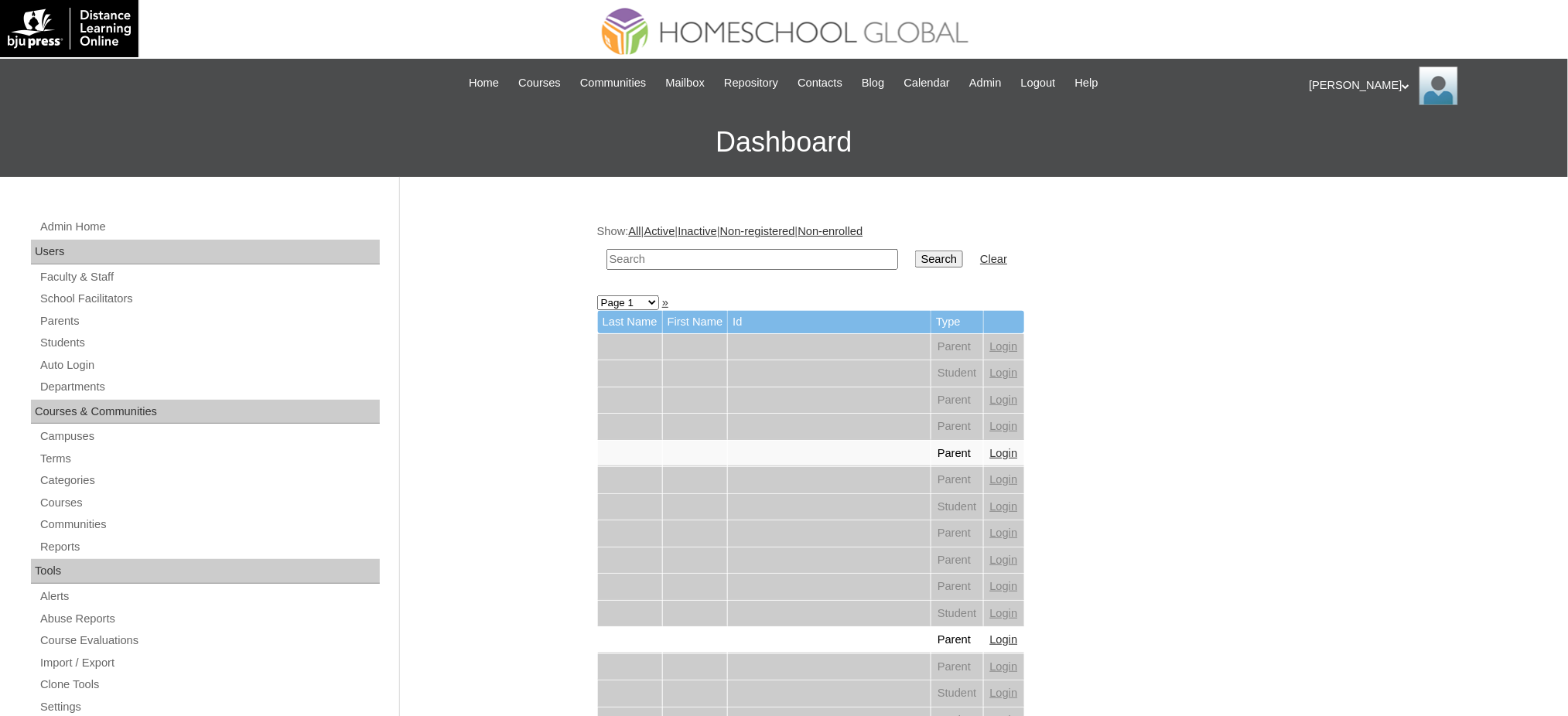
click at [704, 260] on input "text" at bounding box center [752, 260] width 291 height 21
paste input "Gacad"
type input "Gacad"
click at [915, 253] on input "Search" at bounding box center [939, 259] width 48 height 17
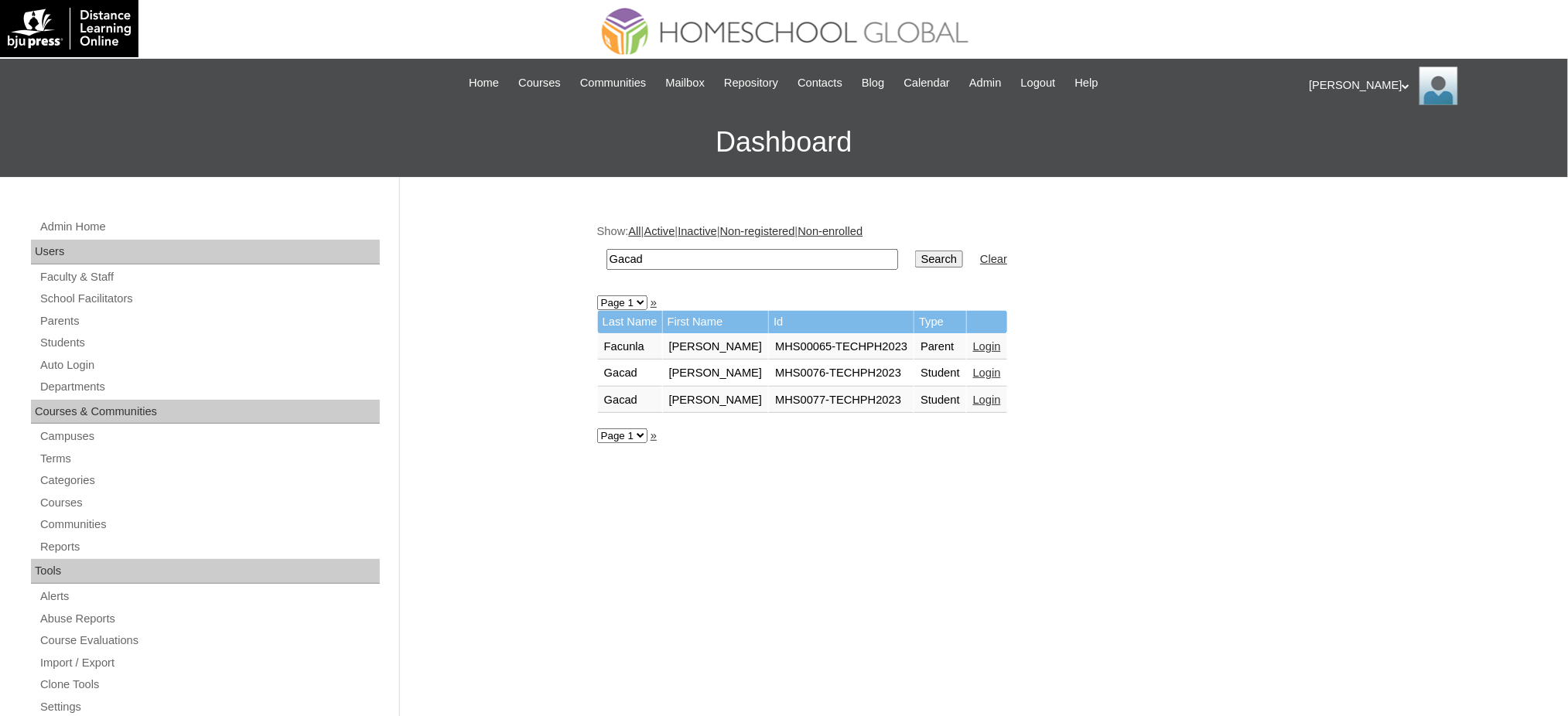
click at [972, 366] on link "Login" at bounding box center [986, 372] width 28 height 12
